Goal: Task Accomplishment & Management: Manage account settings

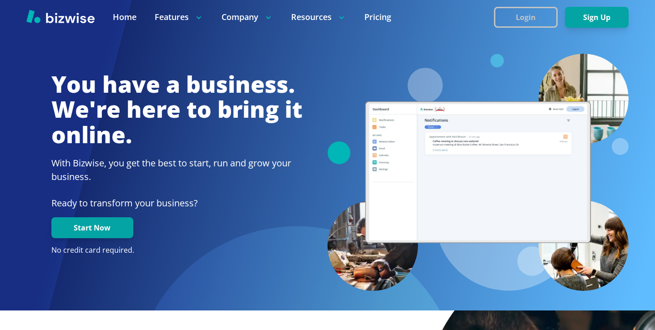
click at [532, 21] on button "Login" at bounding box center [526, 17] width 64 height 21
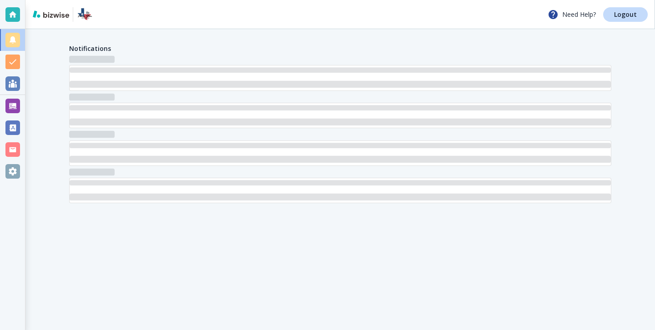
click at [642, 28] on div "Need Help? Logout" at bounding box center [340, 14] width 630 height 29
click at [637, 16] on link "Logout" at bounding box center [625, 14] width 45 height 15
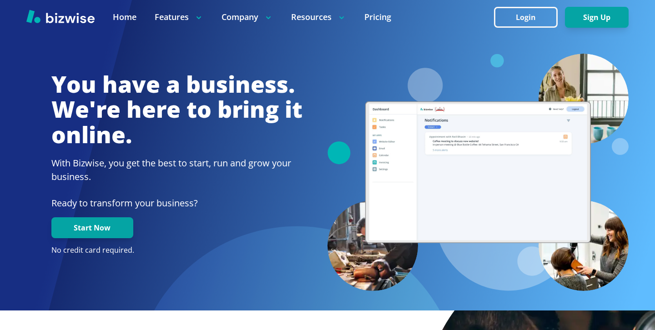
click at [535, 28] on div at bounding box center [327, 17] width 655 height 34
click at [537, 15] on button "Login" at bounding box center [526, 17] width 64 height 21
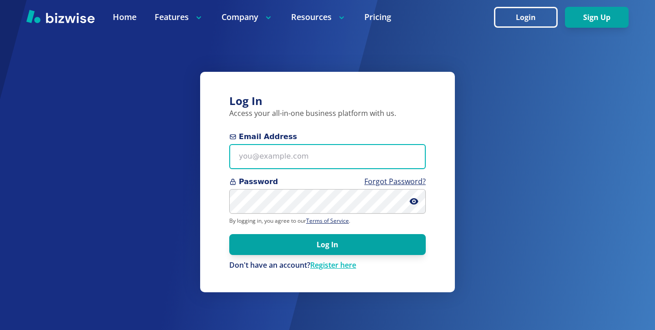
click at [350, 163] on input "Email Address" at bounding box center [327, 156] width 197 height 25
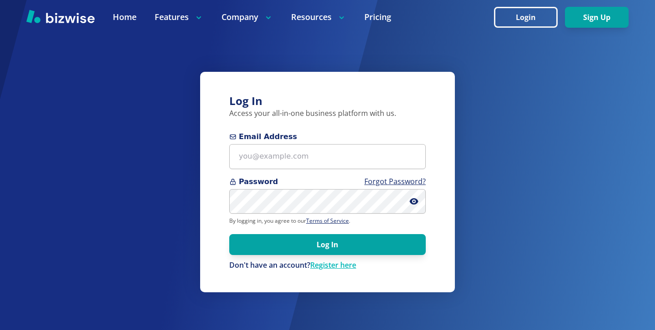
click at [342, 170] on form "Email Address Password Forgot Password? By logging in, you agree to our Terms o…" at bounding box center [327, 200] width 197 height 139
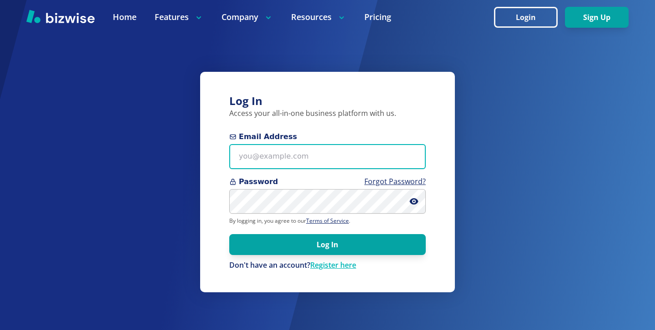
click at [343, 161] on input "Email Address" at bounding box center [327, 156] width 197 height 25
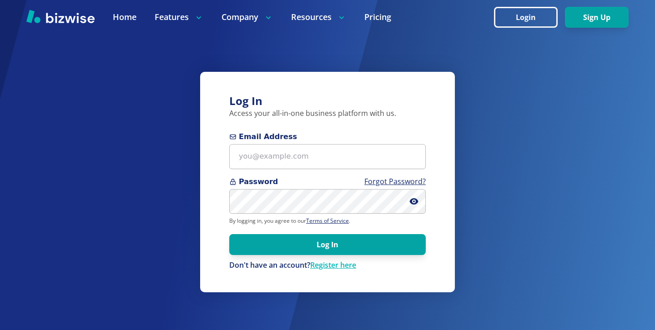
click at [514, 170] on div "Log In Access your all-in-one business platform with us. Email Address Password…" at bounding box center [327, 165] width 655 height 330
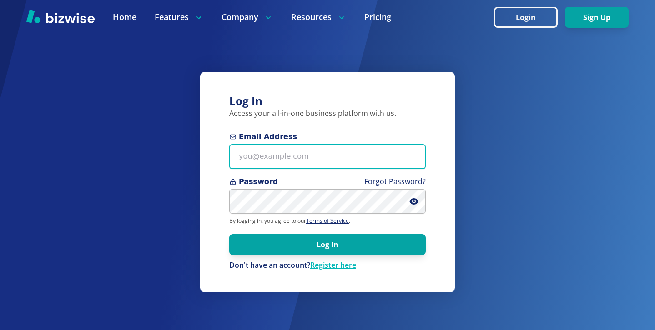
click at [341, 166] on input "Email Address" at bounding box center [327, 156] width 197 height 25
paste input "5iuXahpE?@y""
type input "5iuXahpE?@y""
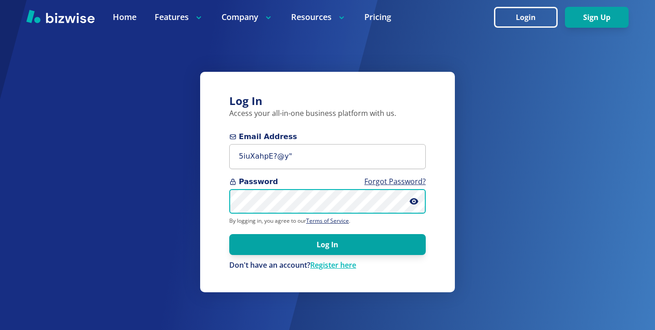
click at [168, 168] on div "Log In Access your all-in-one business platform with us. Email Address 5iuXahpE…" at bounding box center [327, 165] width 655 height 330
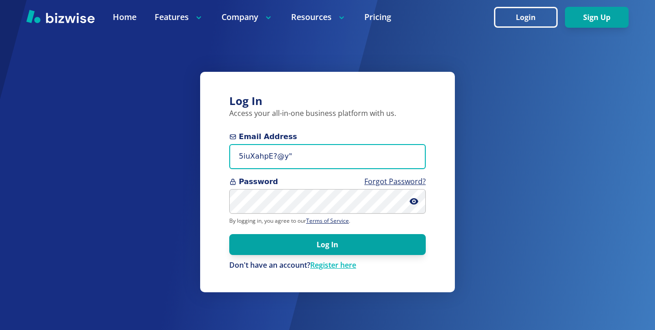
drag, startPoint x: 346, startPoint y: 157, endPoint x: 205, endPoint y: 136, distance: 142.7
click at [205, 136] on div "Log In Access your all-in-one business platform with us. Email Address 5iuXahpE…" at bounding box center [327, 182] width 255 height 221
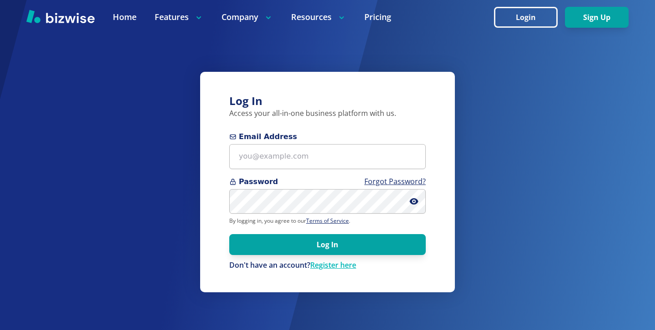
click at [403, 93] on div "Log In Access your all-in-one business platform with us. Email Address Password…" at bounding box center [327, 182] width 255 height 221
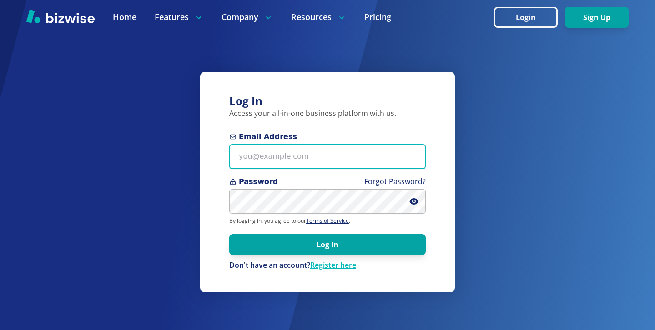
click at [374, 155] on input "Email Address" at bounding box center [327, 156] width 197 height 25
paste input "moseleyfence@yahoo.com"
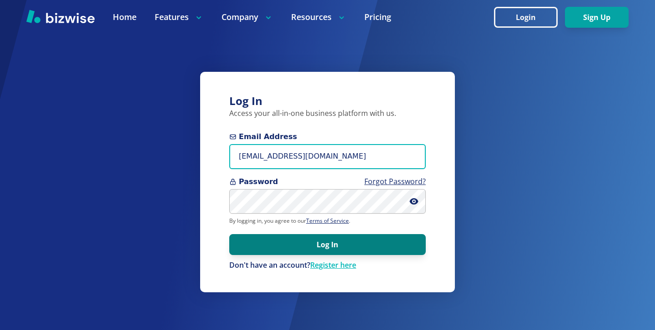
type input "moseleyfence@yahoo.com"
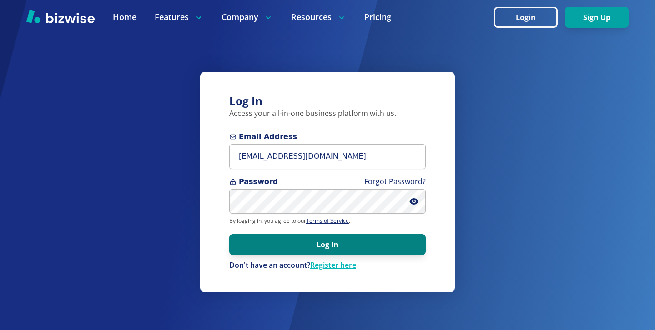
click at [356, 237] on button "Log In" at bounding box center [327, 244] width 197 height 21
